Goal: Information Seeking & Learning: Learn about a topic

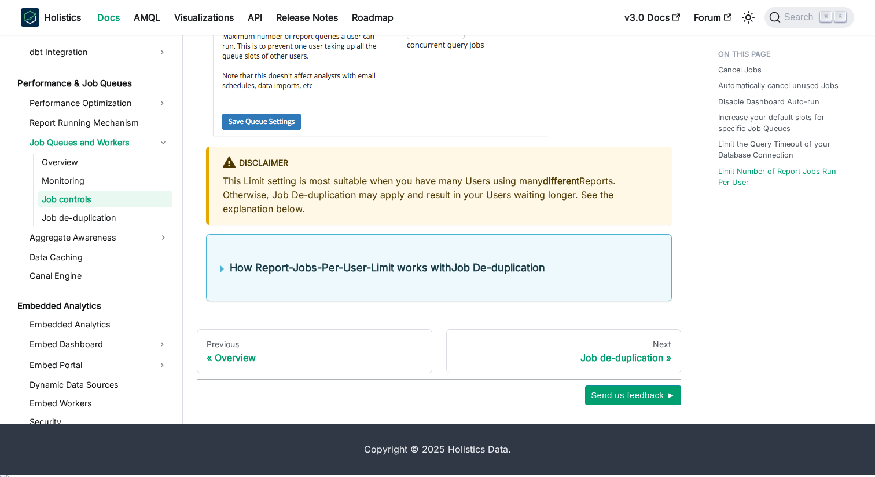
scroll to position [1001, 0]
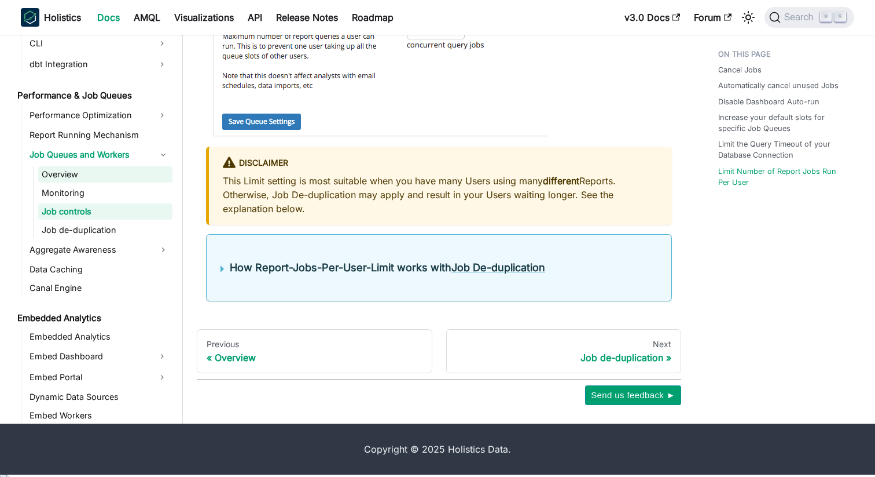
click at [78, 175] on link "Overview" at bounding box center [105, 174] width 134 height 16
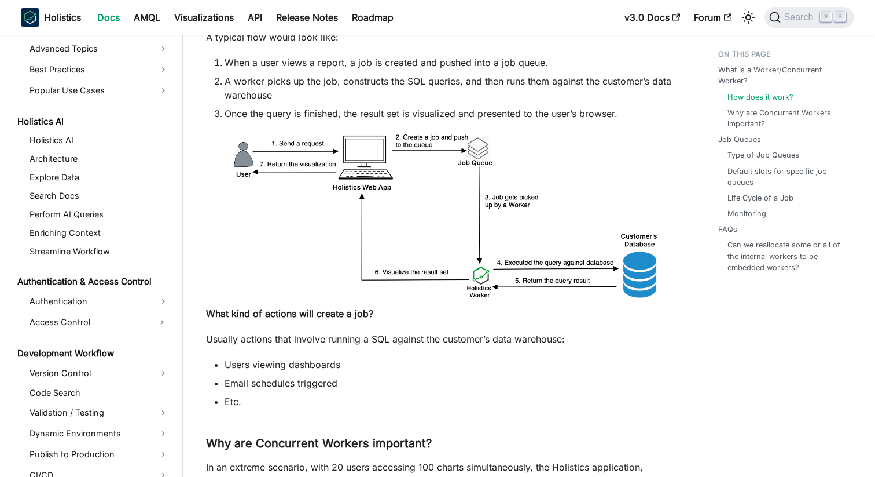
scroll to position [602, 0]
click at [75, 154] on link "Architecture" at bounding box center [99, 159] width 146 height 16
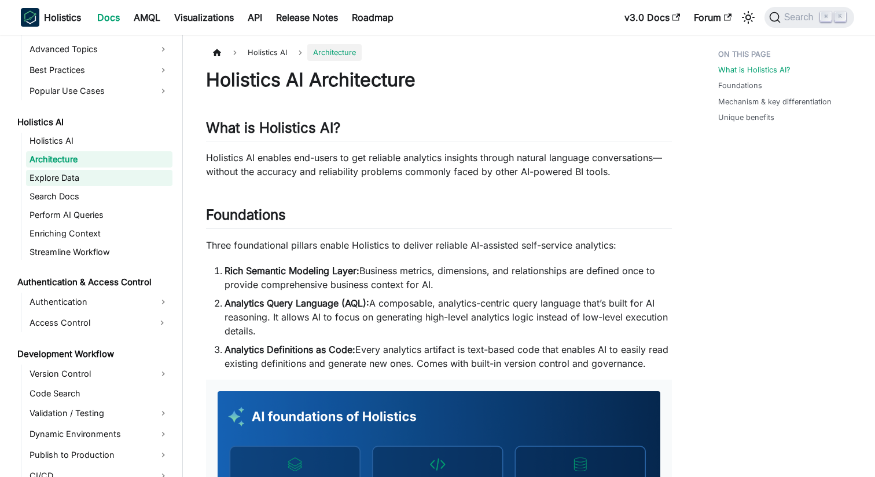
click at [78, 173] on link "Explore Data" at bounding box center [99, 178] width 146 height 16
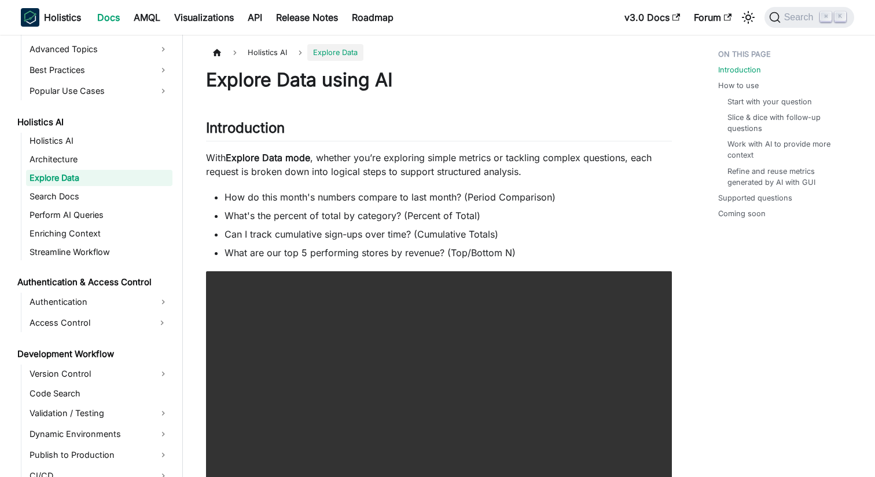
click at [69, 168] on ul "Holistics AI Architecture Explore Data Search Docs Perform AI Queries Enriching…" at bounding box center [97, 196] width 152 height 127
click at [74, 161] on link "Architecture" at bounding box center [99, 159] width 146 height 16
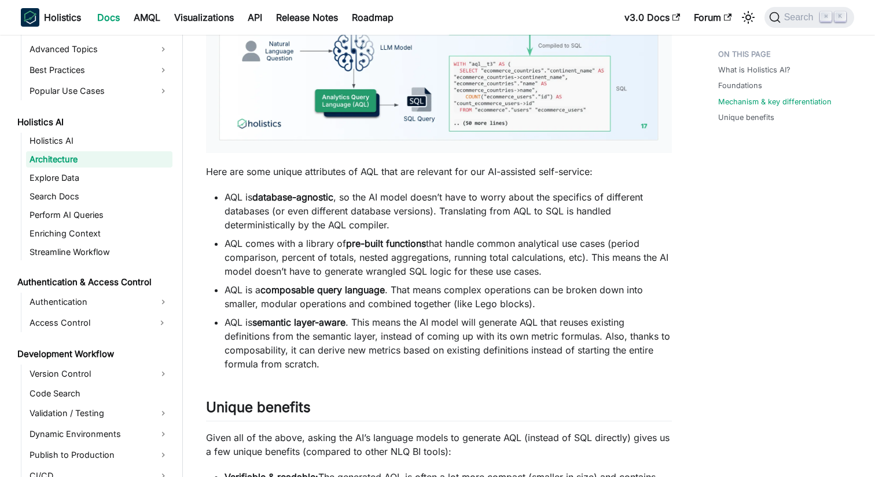
scroll to position [1089, 0]
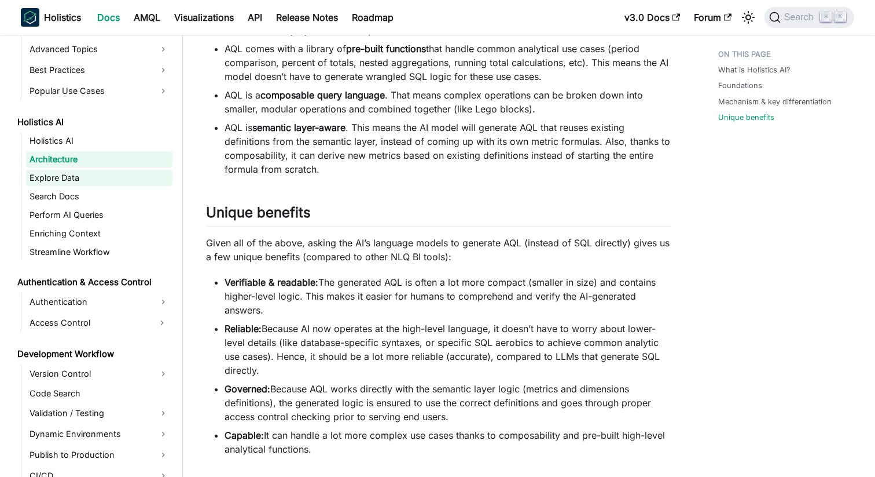
click at [59, 178] on link "Explore Data" at bounding box center [99, 178] width 146 height 16
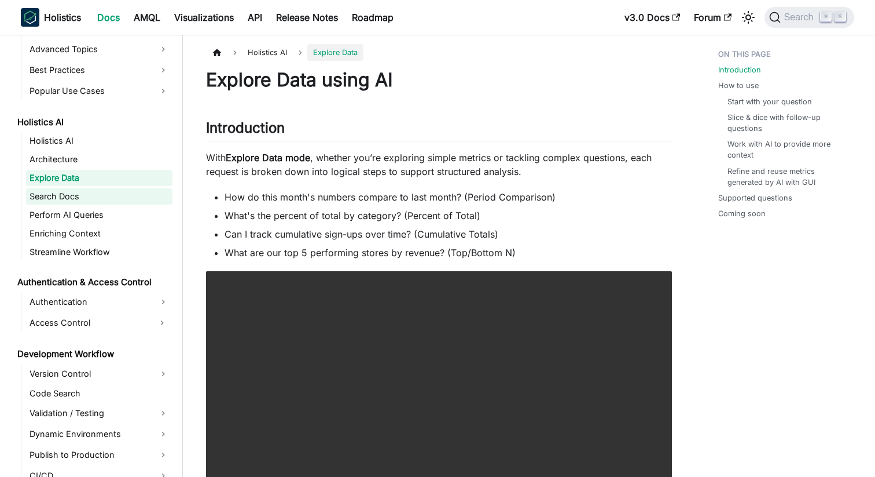
click at [59, 196] on link "Search Docs" at bounding box center [99, 196] width 146 height 16
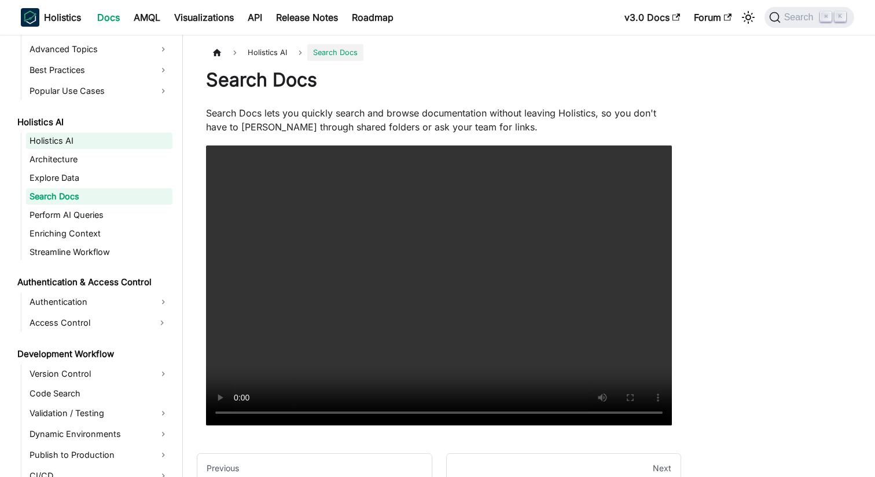
click at [77, 140] on link "Holistics AI" at bounding box center [99, 141] width 146 height 16
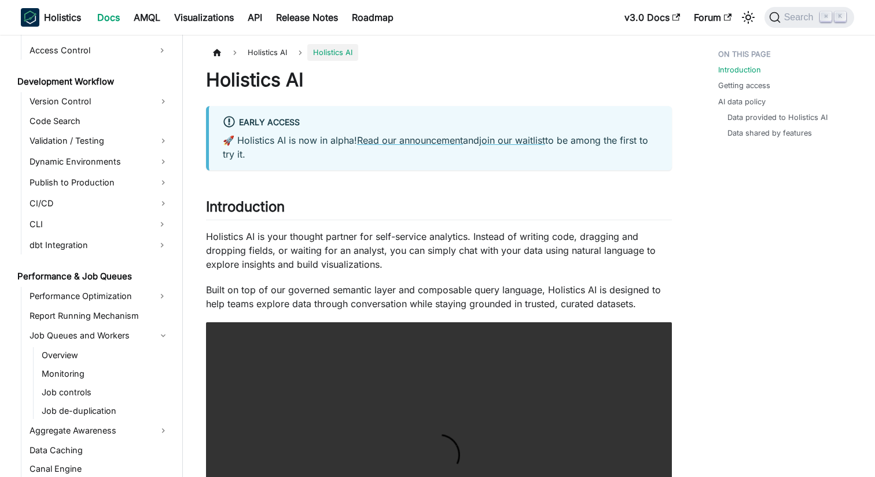
scroll to position [873, 0]
